Goal: Information Seeking & Learning: Learn about a topic

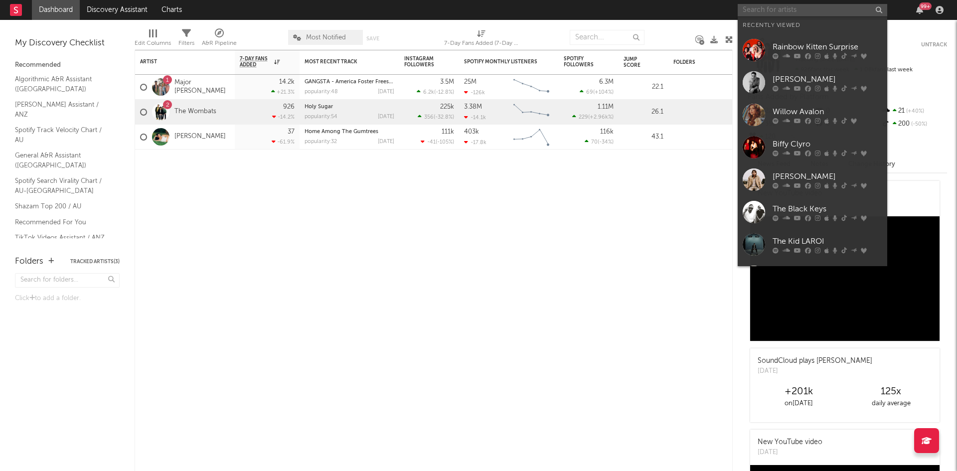
click at [797, 10] on input "text" at bounding box center [813, 10] width 150 height 12
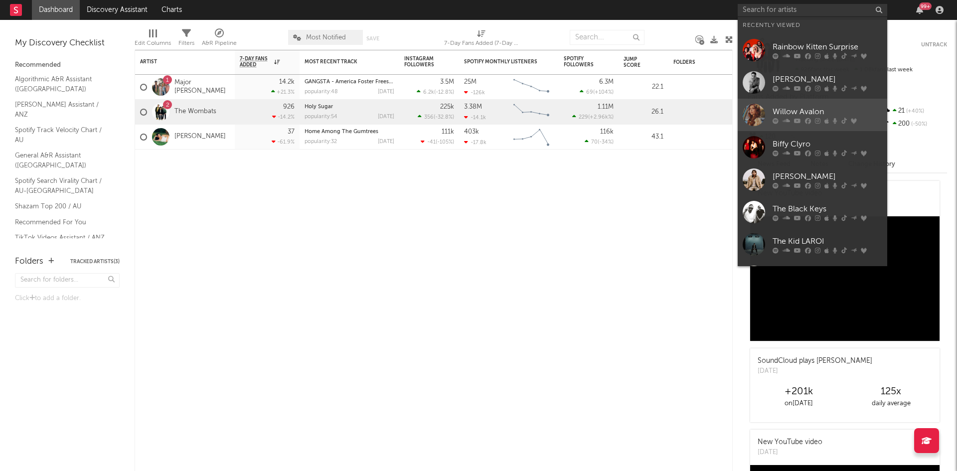
click at [826, 115] on div "Willow Avalon" at bounding box center [828, 112] width 110 height 12
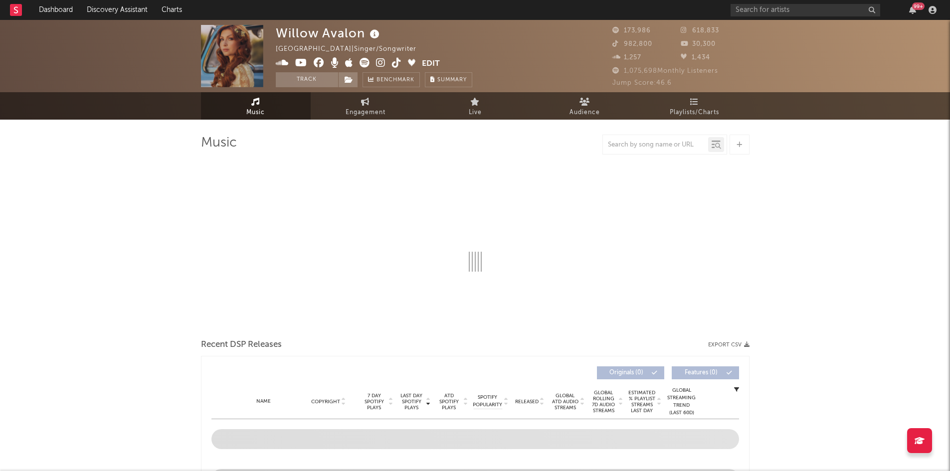
select select "6m"
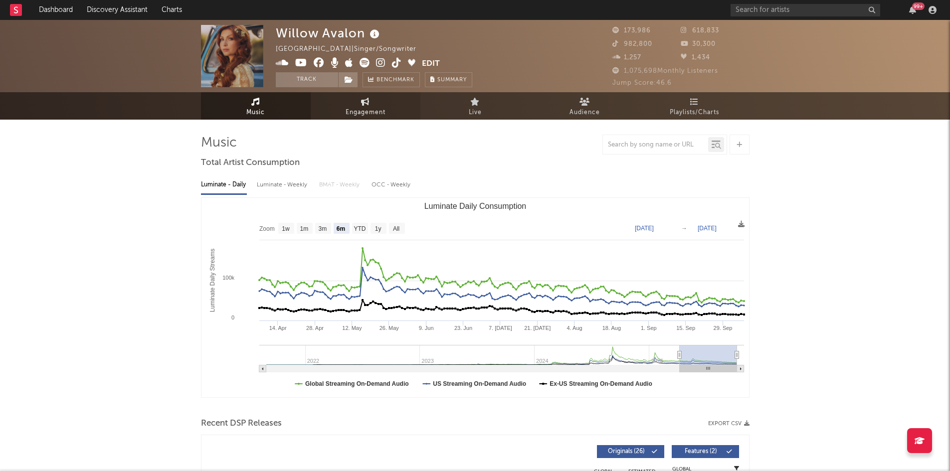
click at [392, 117] on link "Engagement" at bounding box center [366, 105] width 110 height 27
select select "1w"
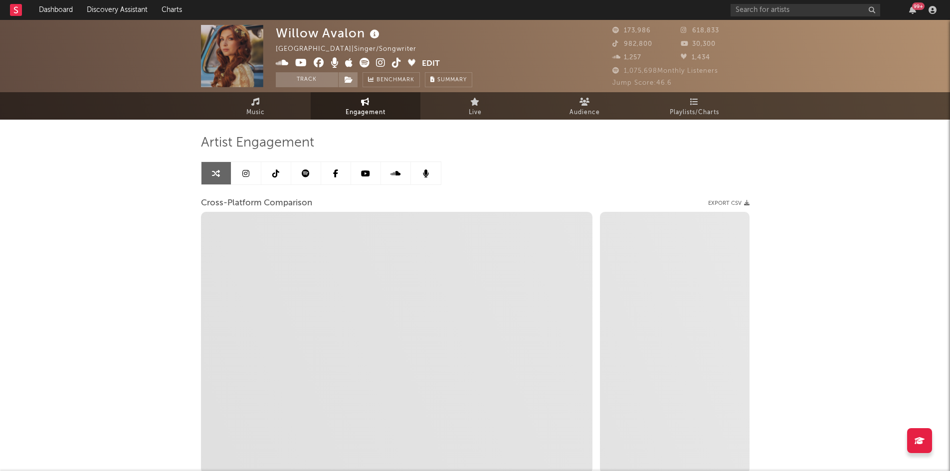
select select "1m"
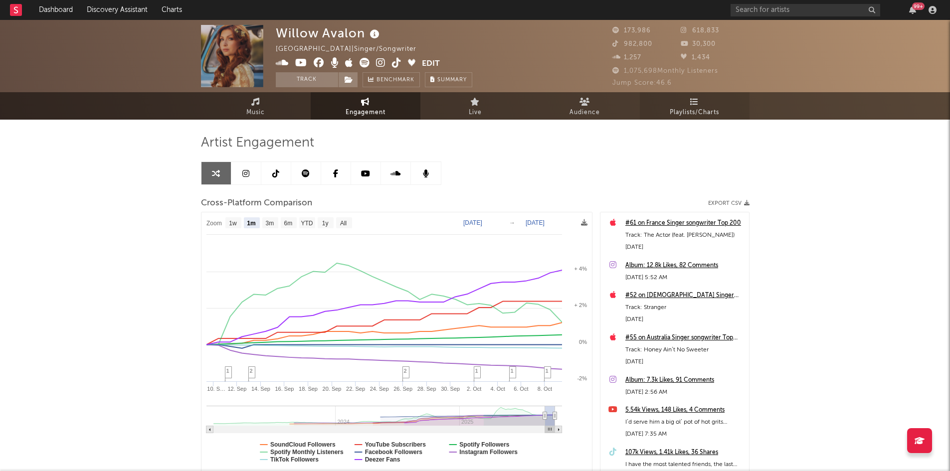
click at [687, 114] on span "Playlists/Charts" at bounding box center [693, 113] width 49 height 12
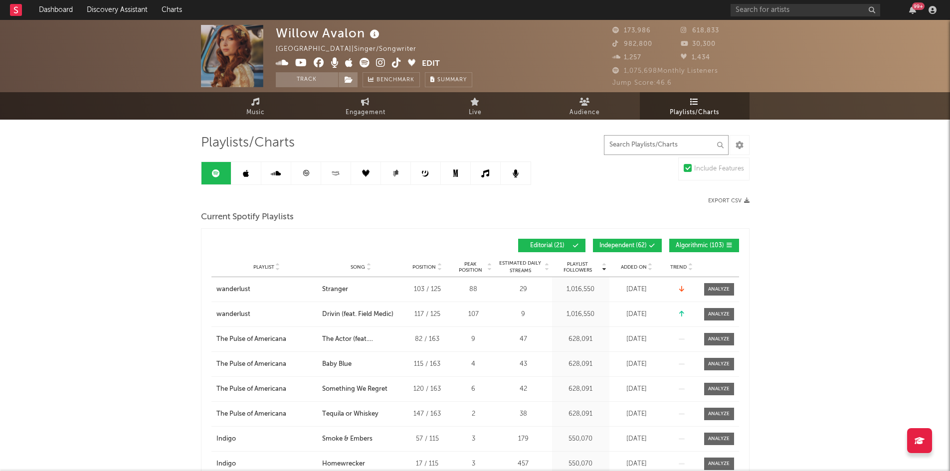
click at [687, 148] on input "text" at bounding box center [666, 145] width 125 height 20
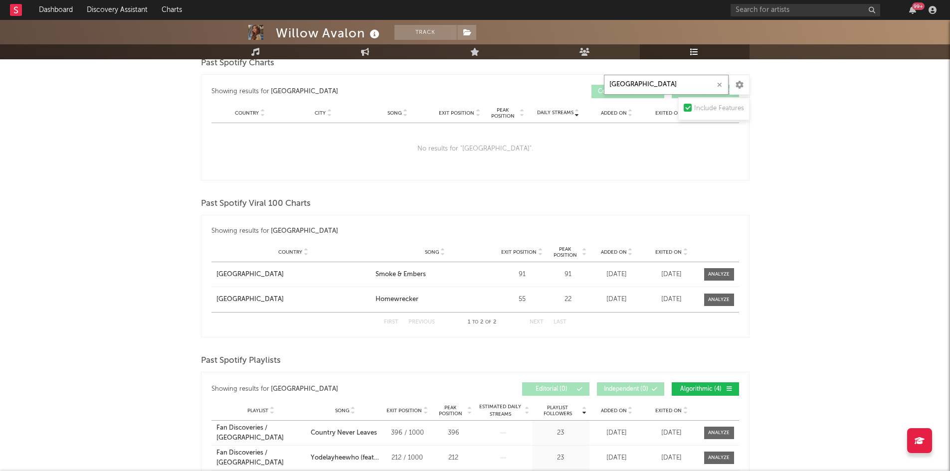
scroll to position [299, 0]
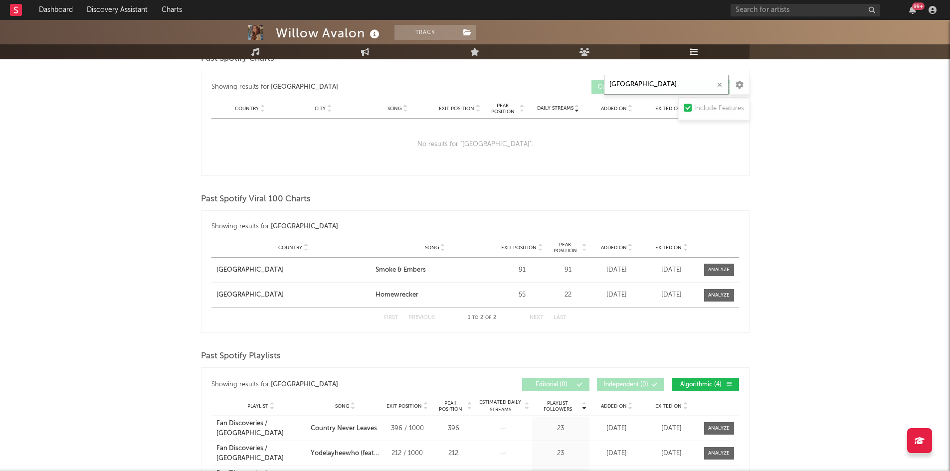
type input "[GEOGRAPHIC_DATA]"
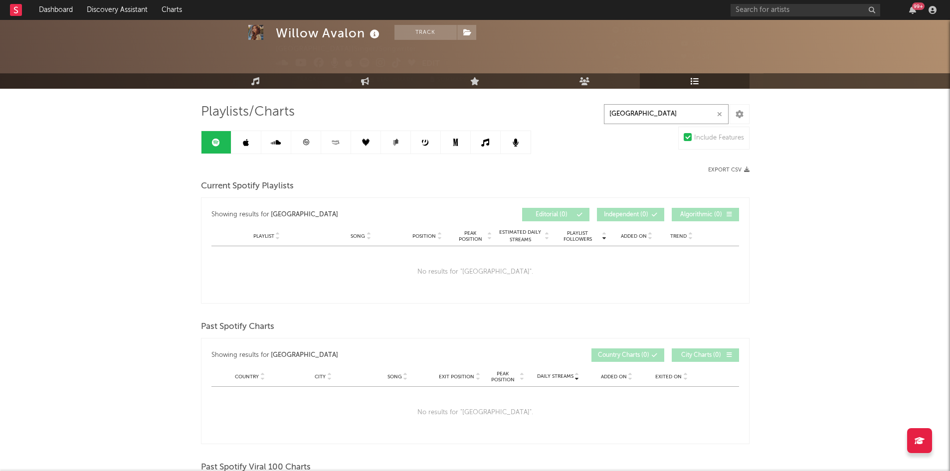
scroll to position [29, 0]
